Goal: Task Accomplishment & Management: Manage account settings

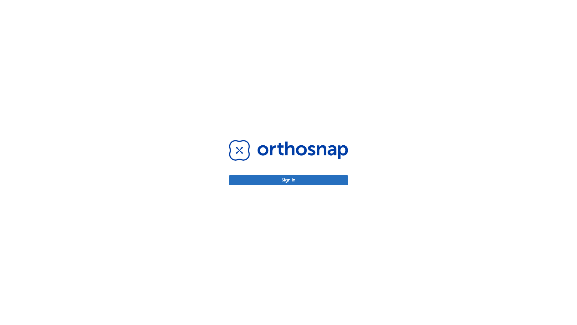
click at [289, 180] on button "Sign in" at bounding box center [288, 180] width 119 height 10
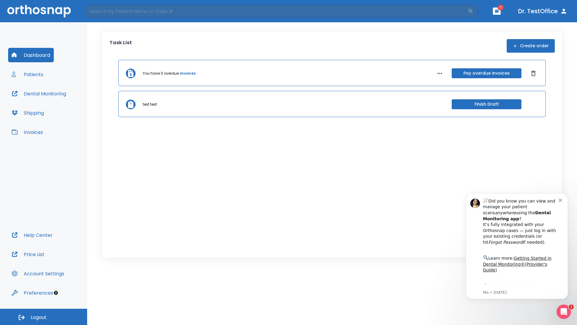
click at [44, 317] on span "Logout" at bounding box center [39, 317] width 16 height 7
